Goal: Use online tool/utility: Utilize a website feature to perform a specific function

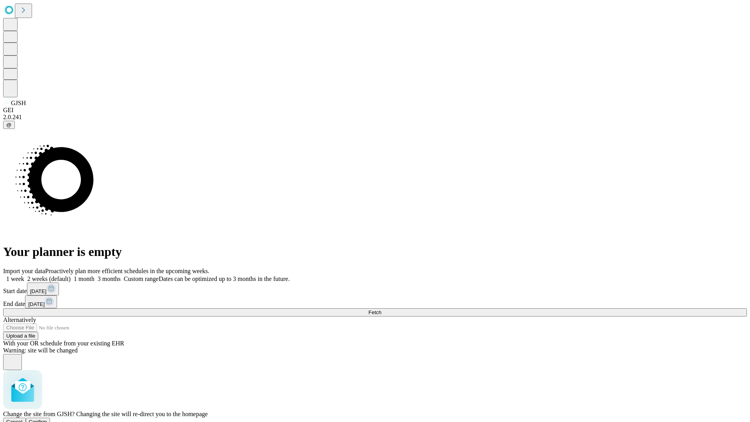
click at [47, 419] on span "Confirm" at bounding box center [38, 422] width 18 height 6
click at [24, 275] on label "1 week" at bounding box center [13, 278] width 21 height 7
click at [381, 309] on span "Fetch" at bounding box center [374, 312] width 13 height 6
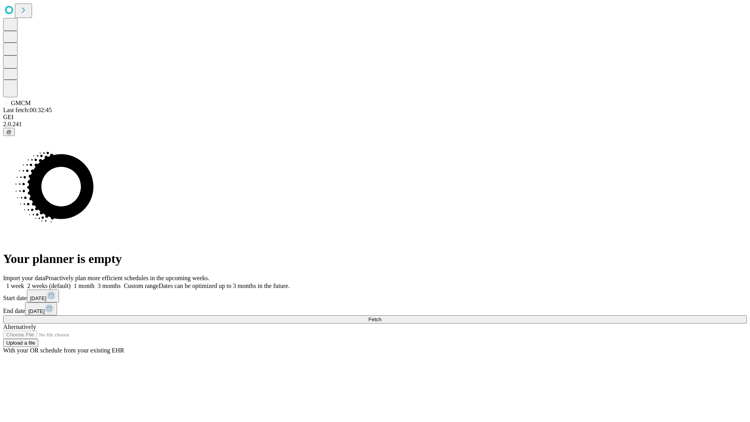
click at [24, 282] on label "1 week" at bounding box center [13, 285] width 21 height 7
click at [381, 316] on span "Fetch" at bounding box center [374, 319] width 13 height 6
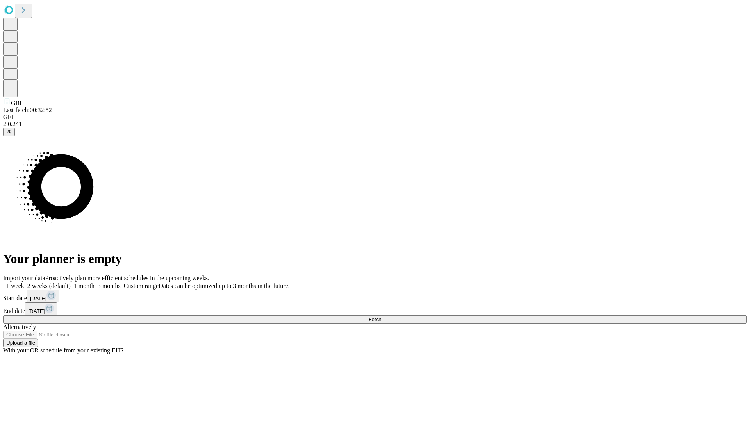
click at [381, 316] on span "Fetch" at bounding box center [374, 319] width 13 height 6
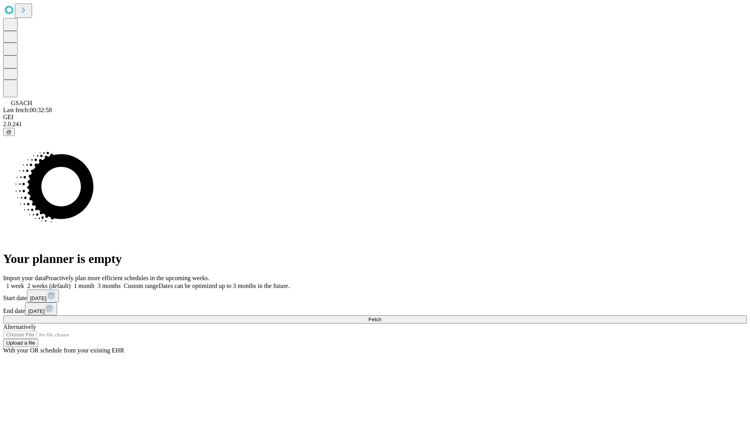
click at [24, 282] on label "1 week" at bounding box center [13, 285] width 21 height 7
click at [381, 316] on span "Fetch" at bounding box center [374, 319] width 13 height 6
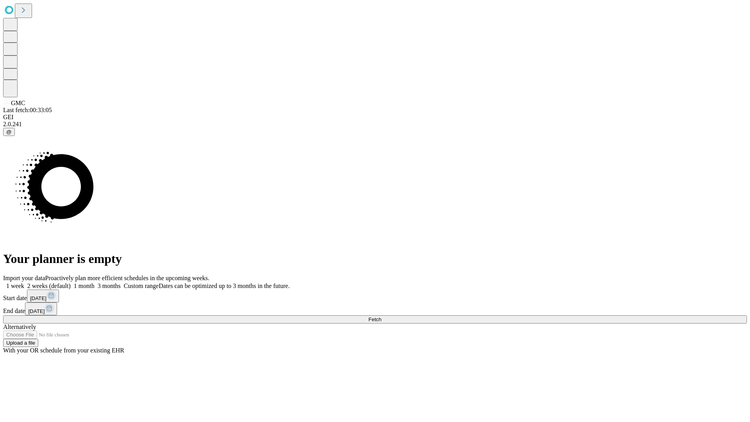
click at [381, 316] on span "Fetch" at bounding box center [374, 319] width 13 height 6
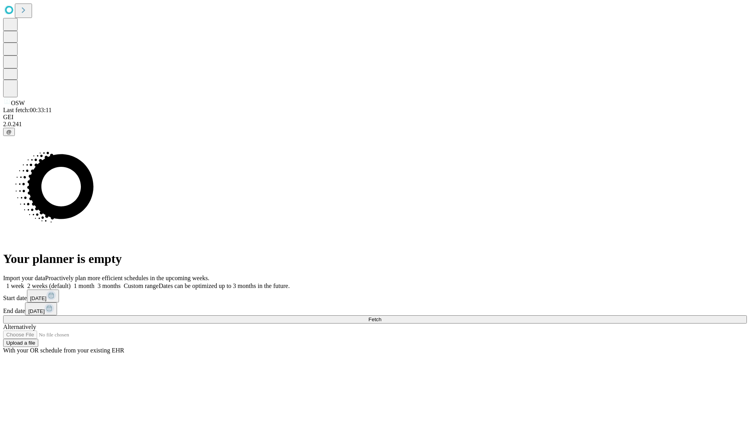
click at [24, 282] on label "1 week" at bounding box center [13, 285] width 21 height 7
click at [381, 316] on span "Fetch" at bounding box center [374, 319] width 13 height 6
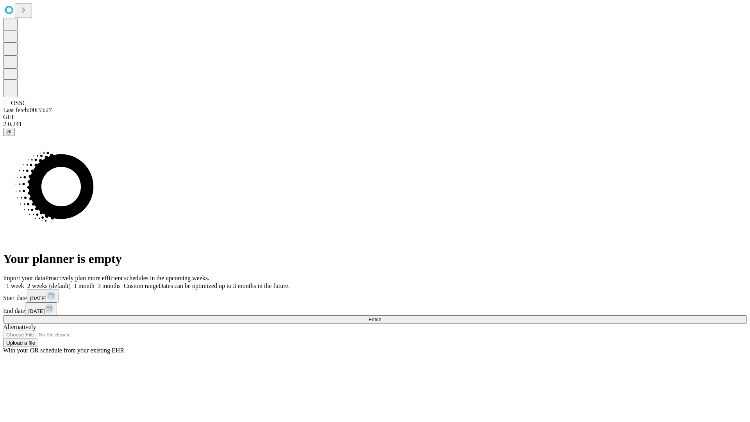
click at [24, 282] on label "1 week" at bounding box center [13, 285] width 21 height 7
click at [381, 316] on span "Fetch" at bounding box center [374, 319] width 13 height 6
click at [24, 282] on label "1 week" at bounding box center [13, 285] width 21 height 7
click at [381, 316] on span "Fetch" at bounding box center [374, 319] width 13 height 6
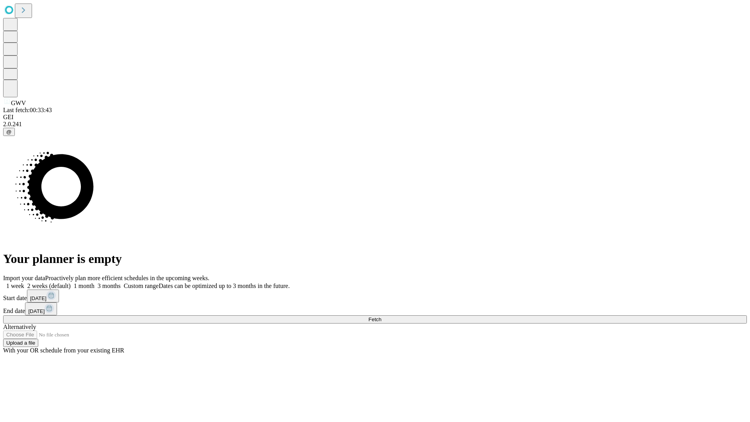
click at [24, 282] on label "1 week" at bounding box center [13, 285] width 21 height 7
click at [381, 316] on span "Fetch" at bounding box center [374, 319] width 13 height 6
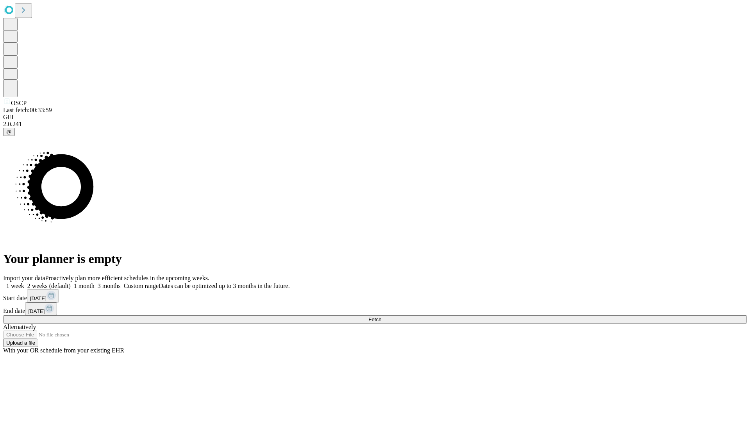
click at [24, 282] on label "1 week" at bounding box center [13, 285] width 21 height 7
click at [381, 316] on span "Fetch" at bounding box center [374, 319] width 13 height 6
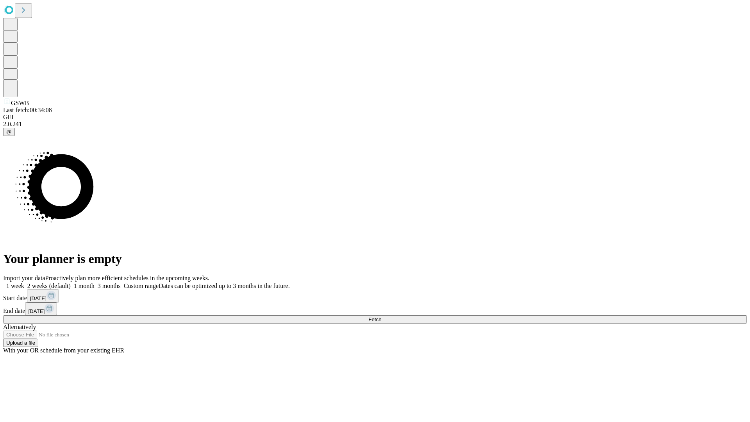
click at [24, 282] on label "1 week" at bounding box center [13, 285] width 21 height 7
click at [381, 316] on span "Fetch" at bounding box center [374, 319] width 13 height 6
